Goal: Task Accomplishment & Management: Use online tool/utility

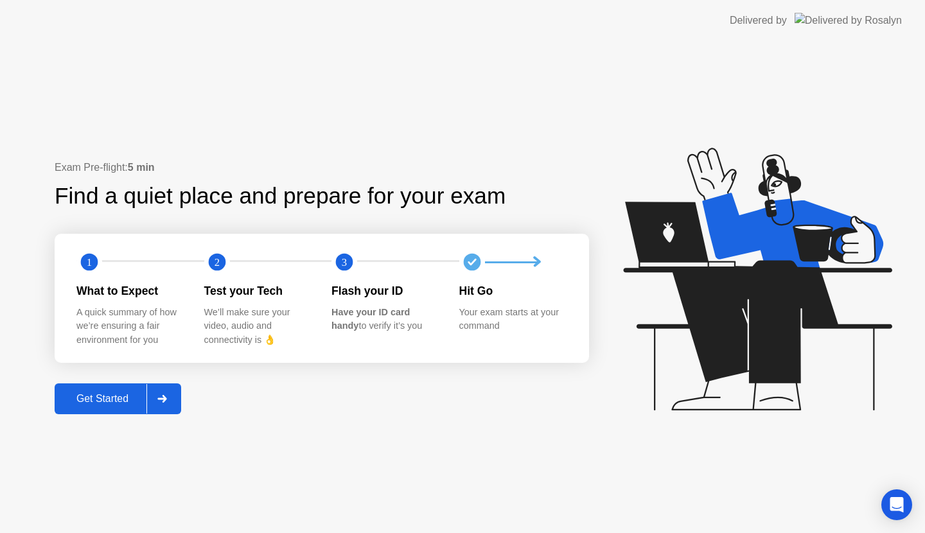
click at [163, 397] on icon at bounding box center [162, 399] width 10 height 8
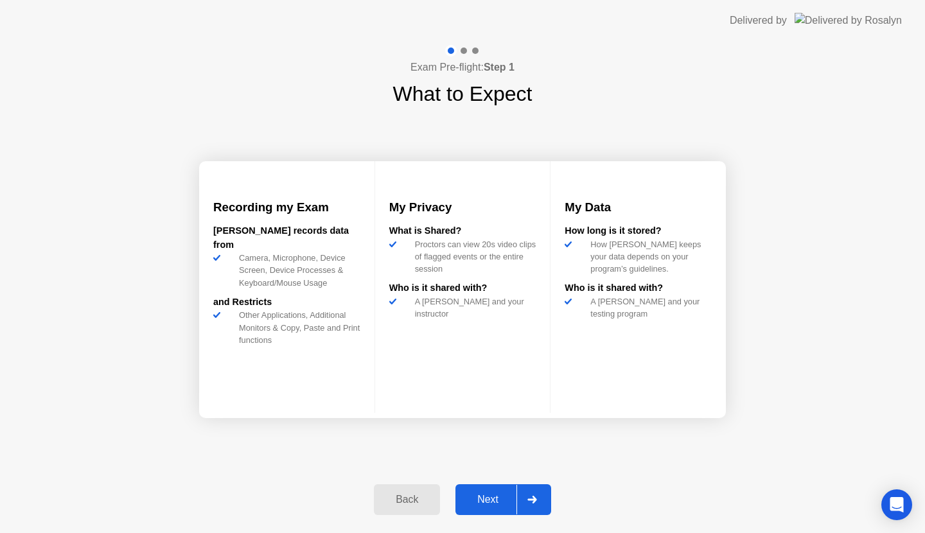
click at [534, 491] on div at bounding box center [531, 500] width 31 height 30
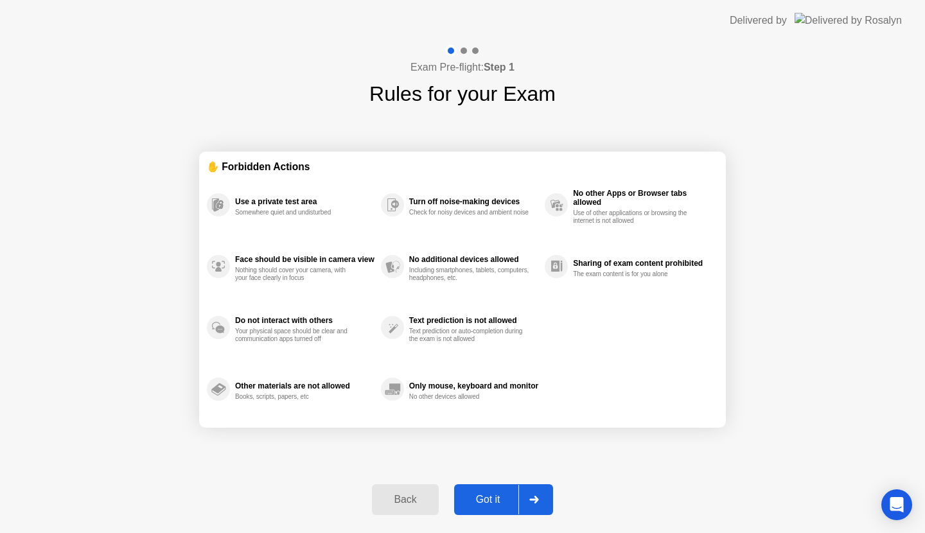
click at [540, 493] on div at bounding box center [533, 500] width 31 height 30
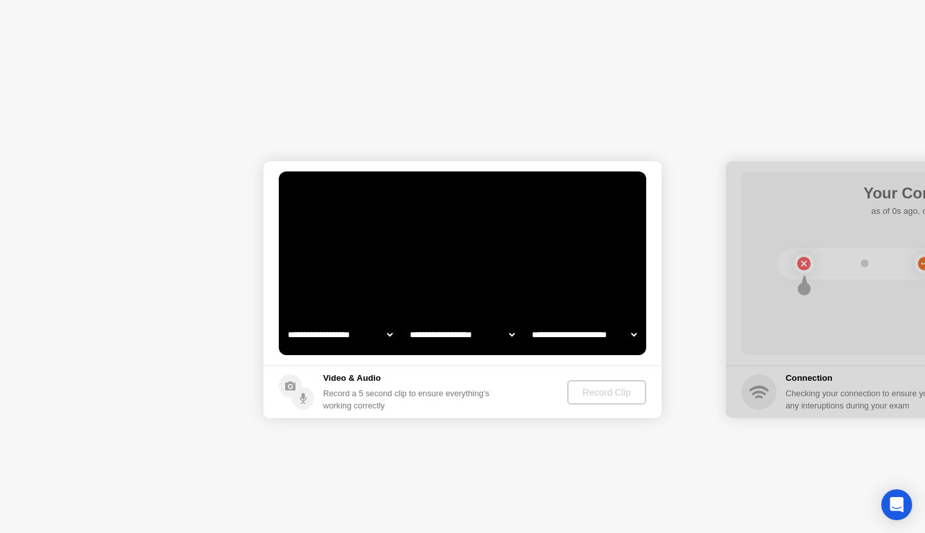
select select "**********"
select select "*******"
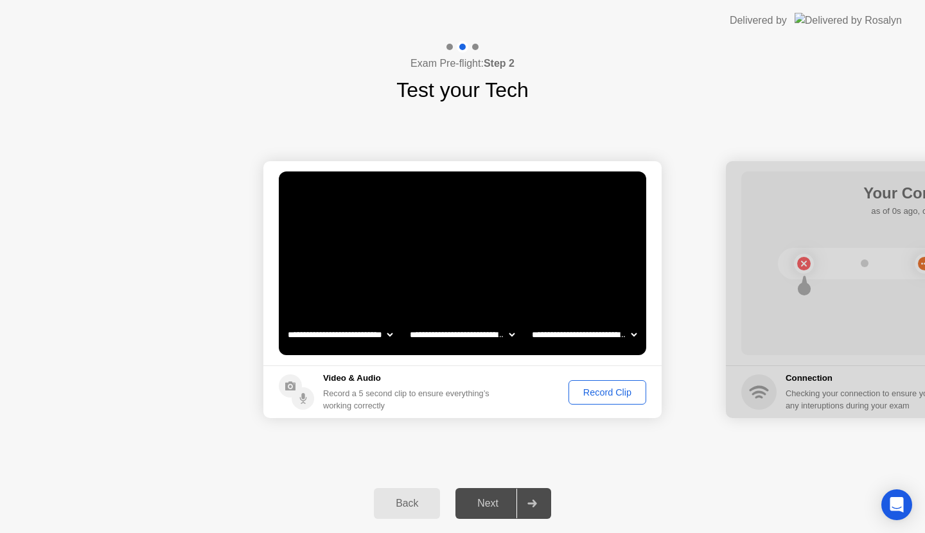
click at [585, 394] on div "Record Clip" at bounding box center [607, 392] width 69 height 10
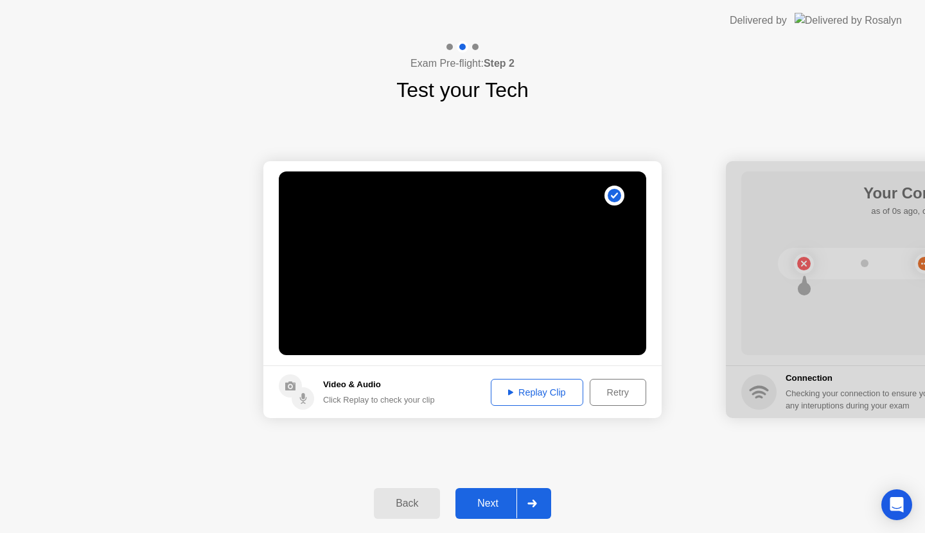
click at [533, 387] on div "Replay Clip" at bounding box center [537, 392] width 84 height 10
click at [528, 500] on icon at bounding box center [532, 504] width 10 height 8
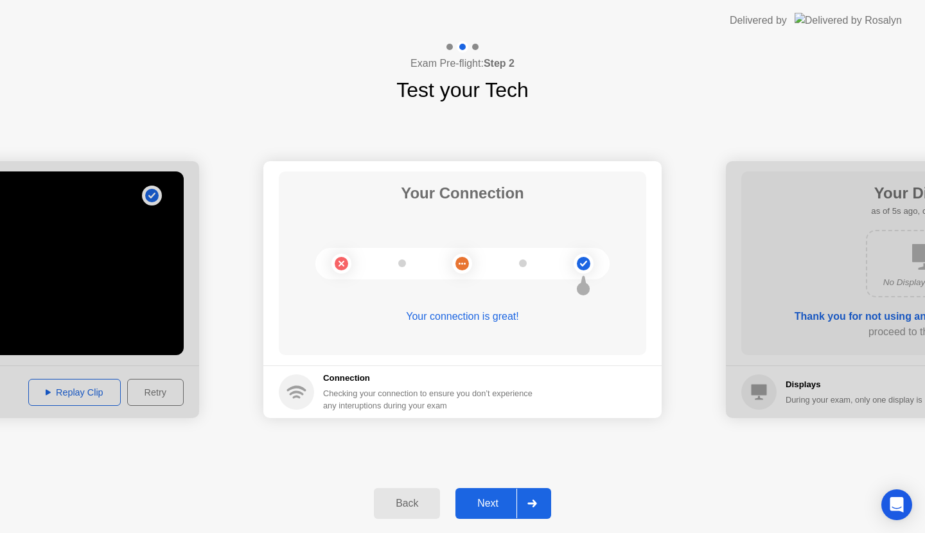
click at [540, 497] on div at bounding box center [531, 504] width 31 height 30
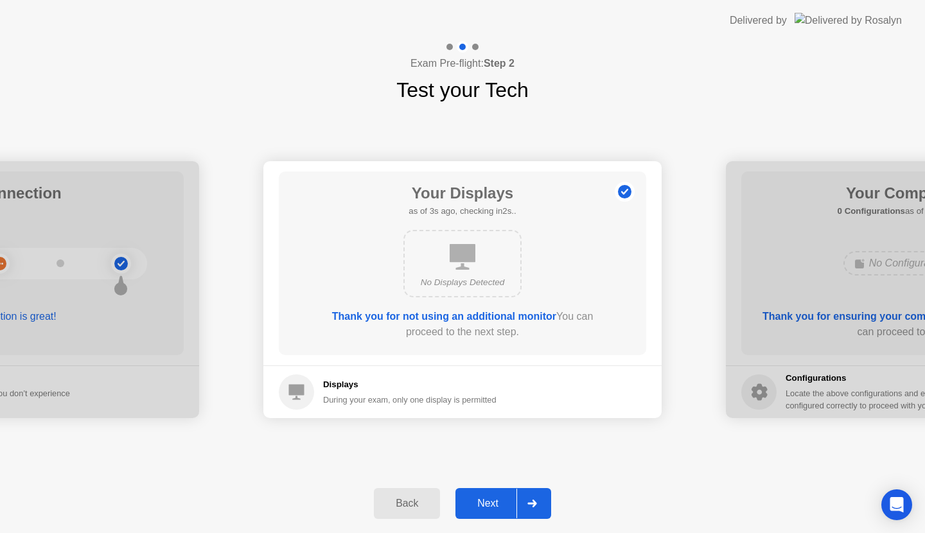
click at [536, 502] on icon at bounding box center [531, 504] width 9 height 8
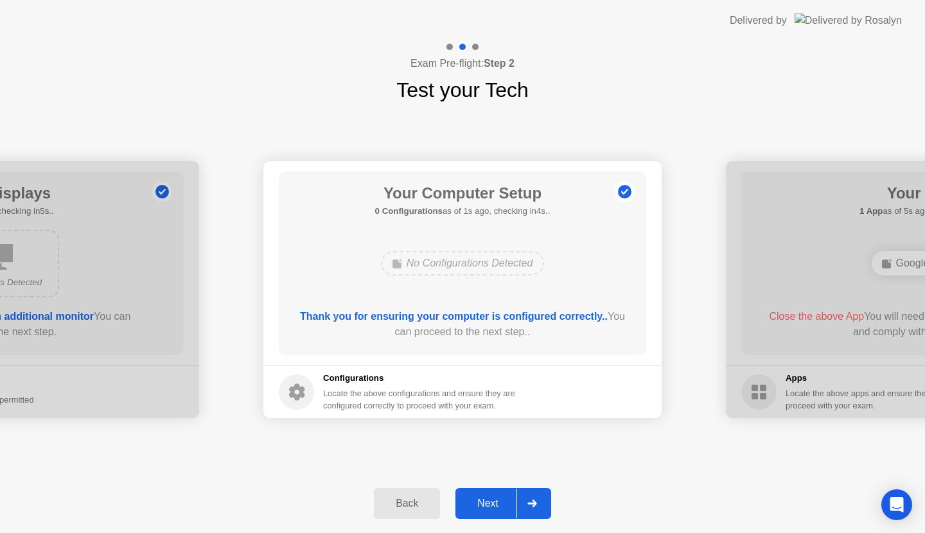
click at [536, 502] on icon at bounding box center [531, 504] width 9 height 8
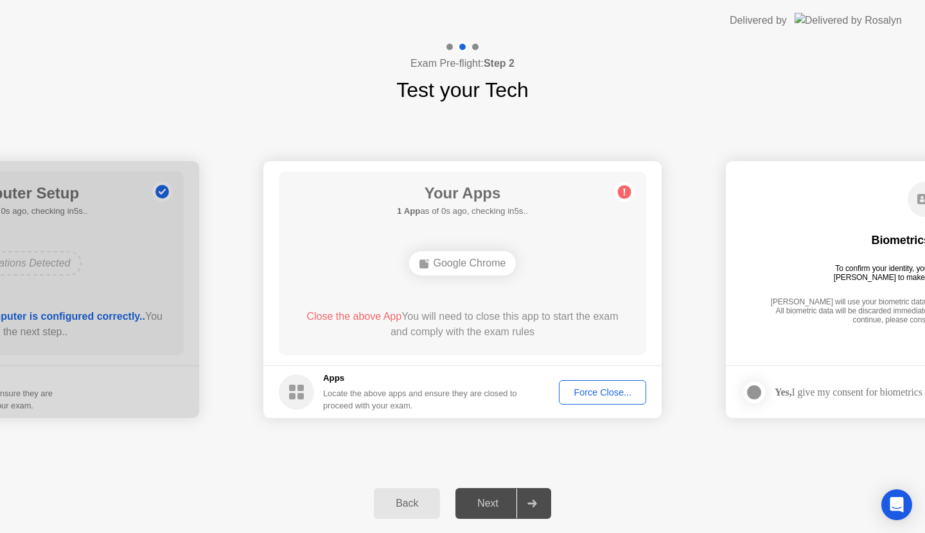
click at [598, 384] on button "Force Close..." at bounding box center [602, 392] width 87 height 24
click at [574, 387] on div "Force Close..." at bounding box center [602, 392] width 78 height 10
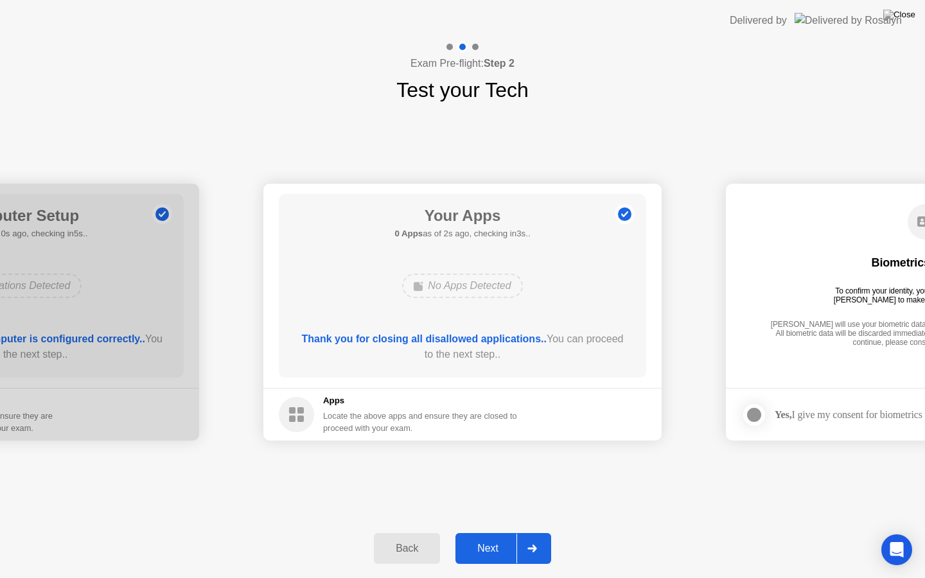
click at [536, 533] on icon at bounding box center [531, 549] width 9 height 8
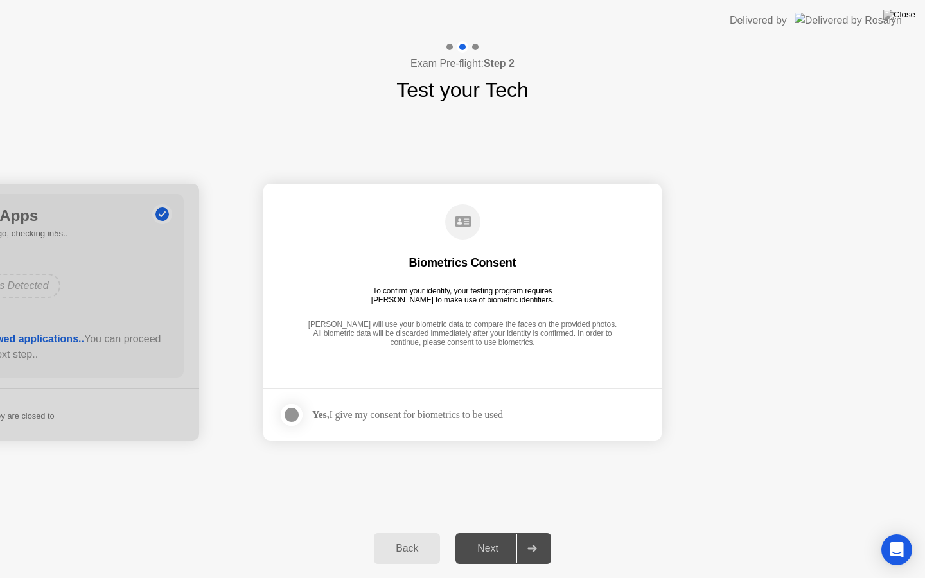
click at [299, 412] on div at bounding box center [291, 414] width 15 height 15
click at [524, 533] on div at bounding box center [531, 549] width 31 height 30
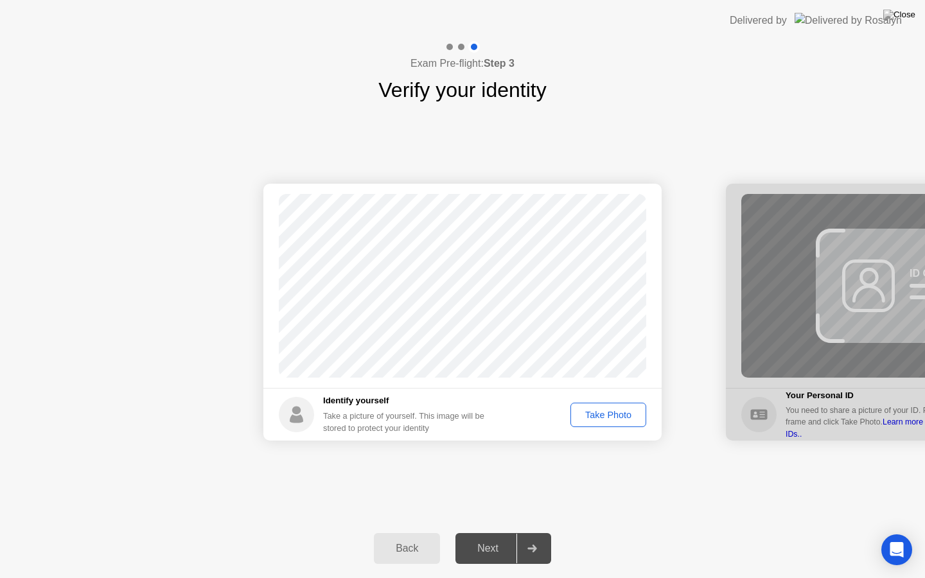
click at [619, 411] on div "Take Photo" at bounding box center [608, 415] width 67 height 10
click at [537, 533] on div at bounding box center [531, 549] width 31 height 30
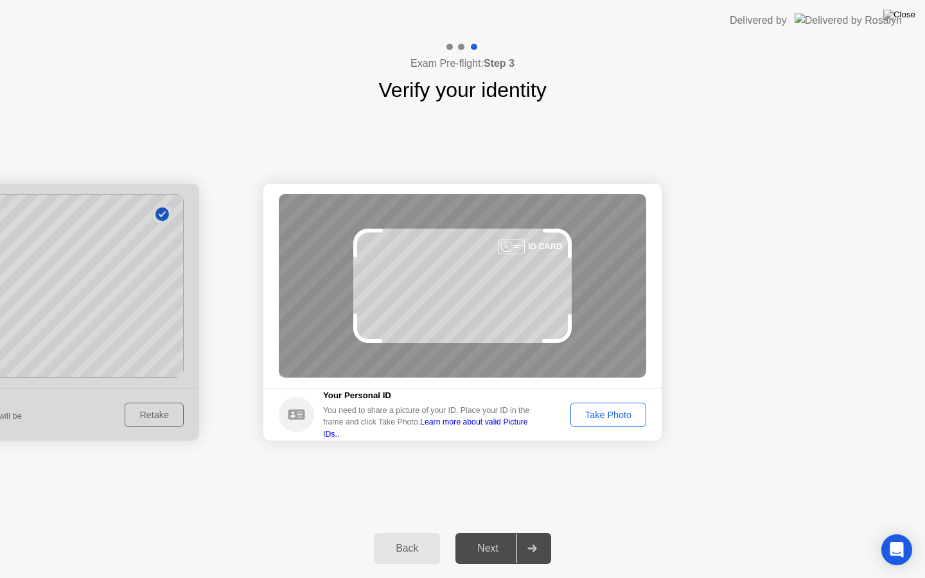
click at [624, 423] on button "Take Photo" at bounding box center [608, 415] width 76 height 24
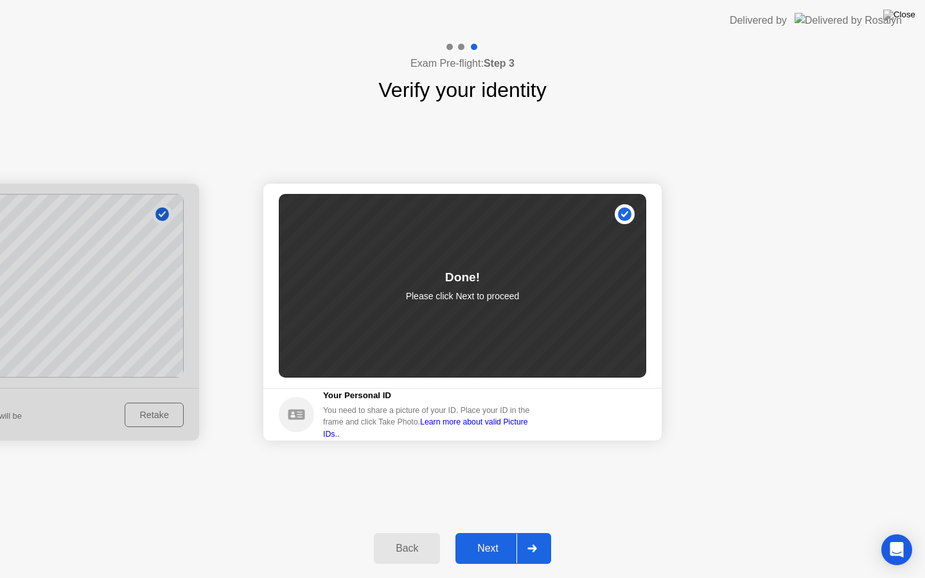
click at [516, 533] on div "Next" at bounding box center [487, 549] width 57 height 12
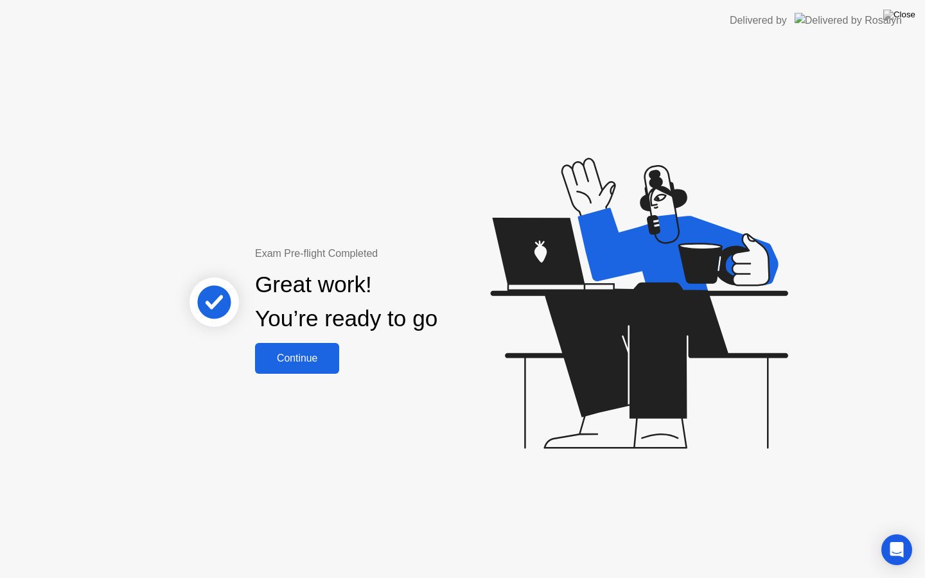
click at [326, 358] on div "Continue" at bounding box center [297, 359] width 76 height 12
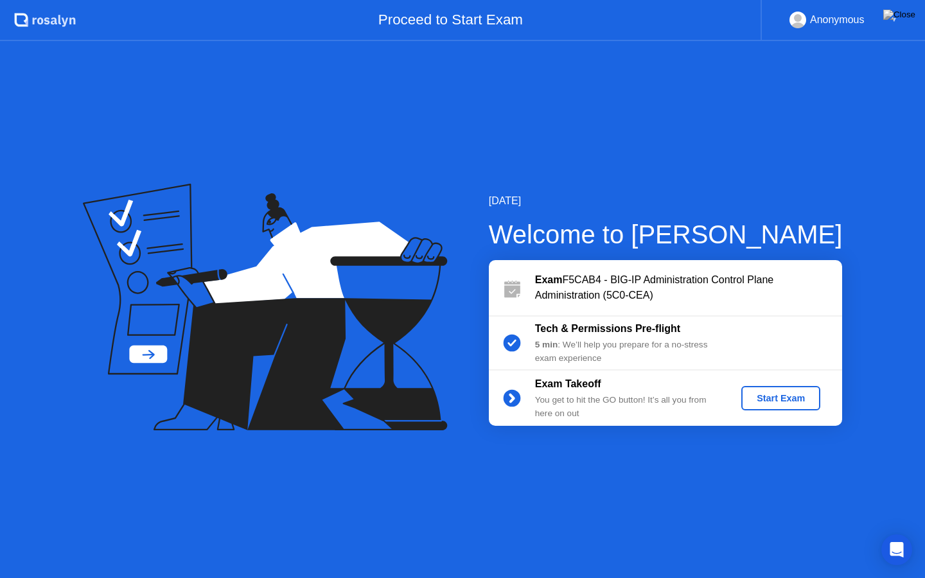
click at [770, 397] on div "Start Exam" at bounding box center [780, 398] width 69 height 10
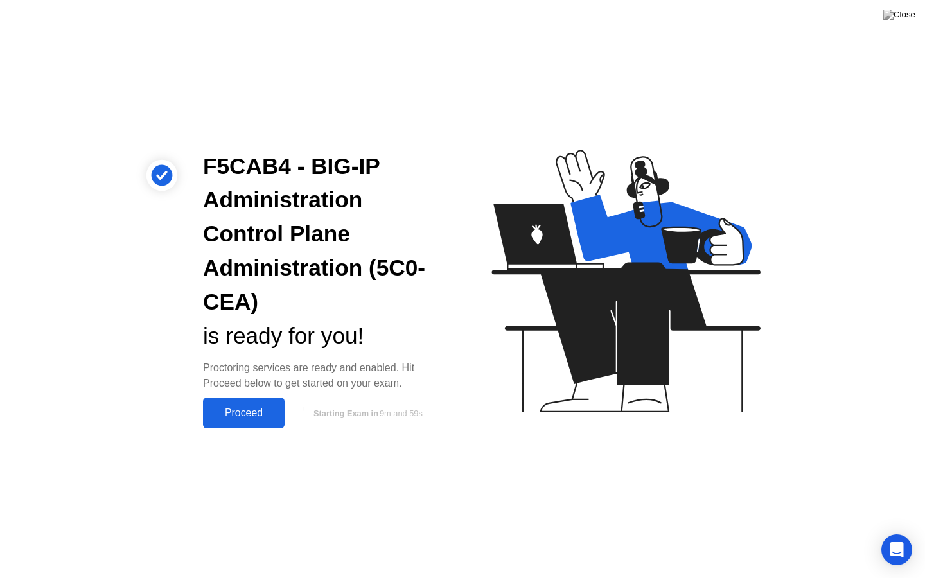
click at [271, 409] on div "Proceed" at bounding box center [244, 413] width 74 height 12
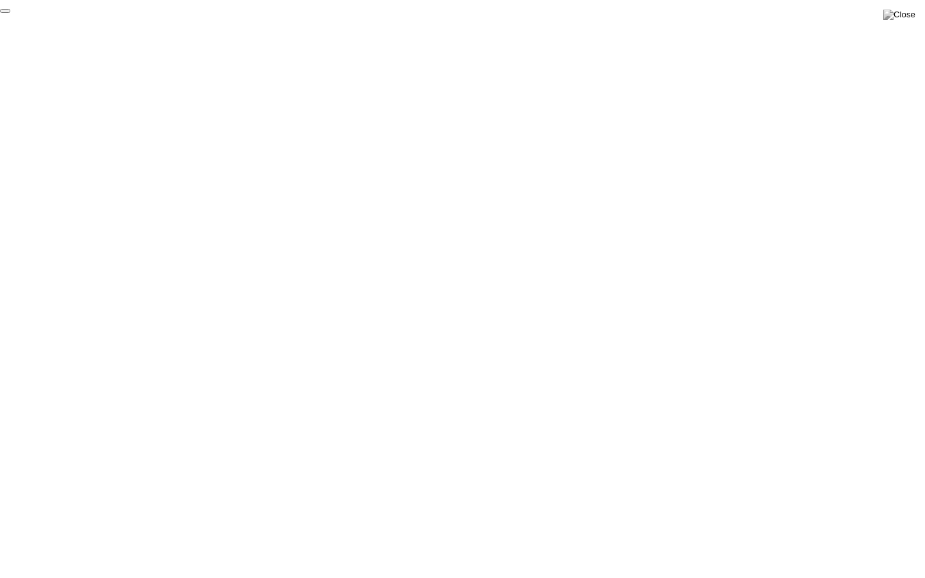
click at [10, 13] on button "End Proctoring Session" at bounding box center [5, 11] width 10 height 4
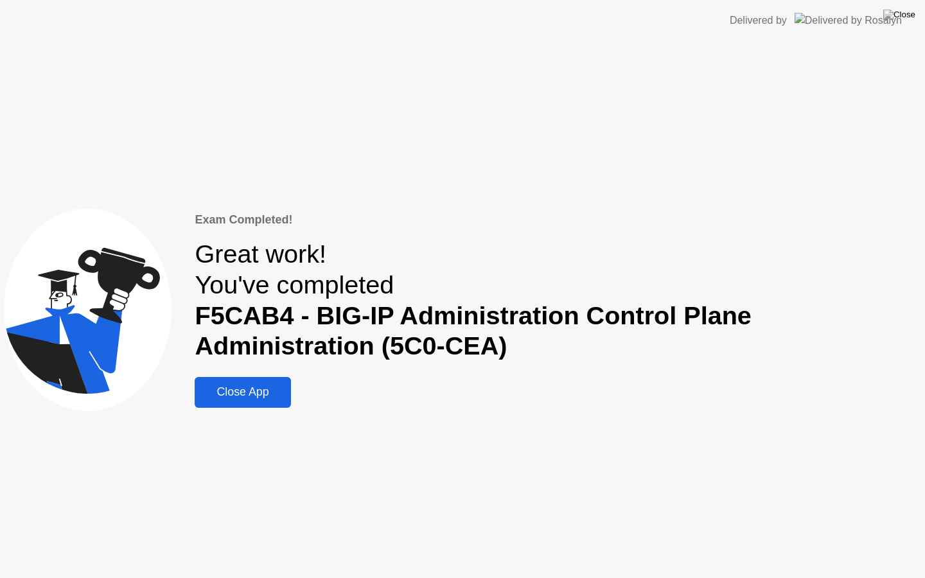
click at [243, 390] on div "Close App" at bounding box center [243, 391] width 88 height 13
